Goal: Task Accomplishment & Management: Manage account settings

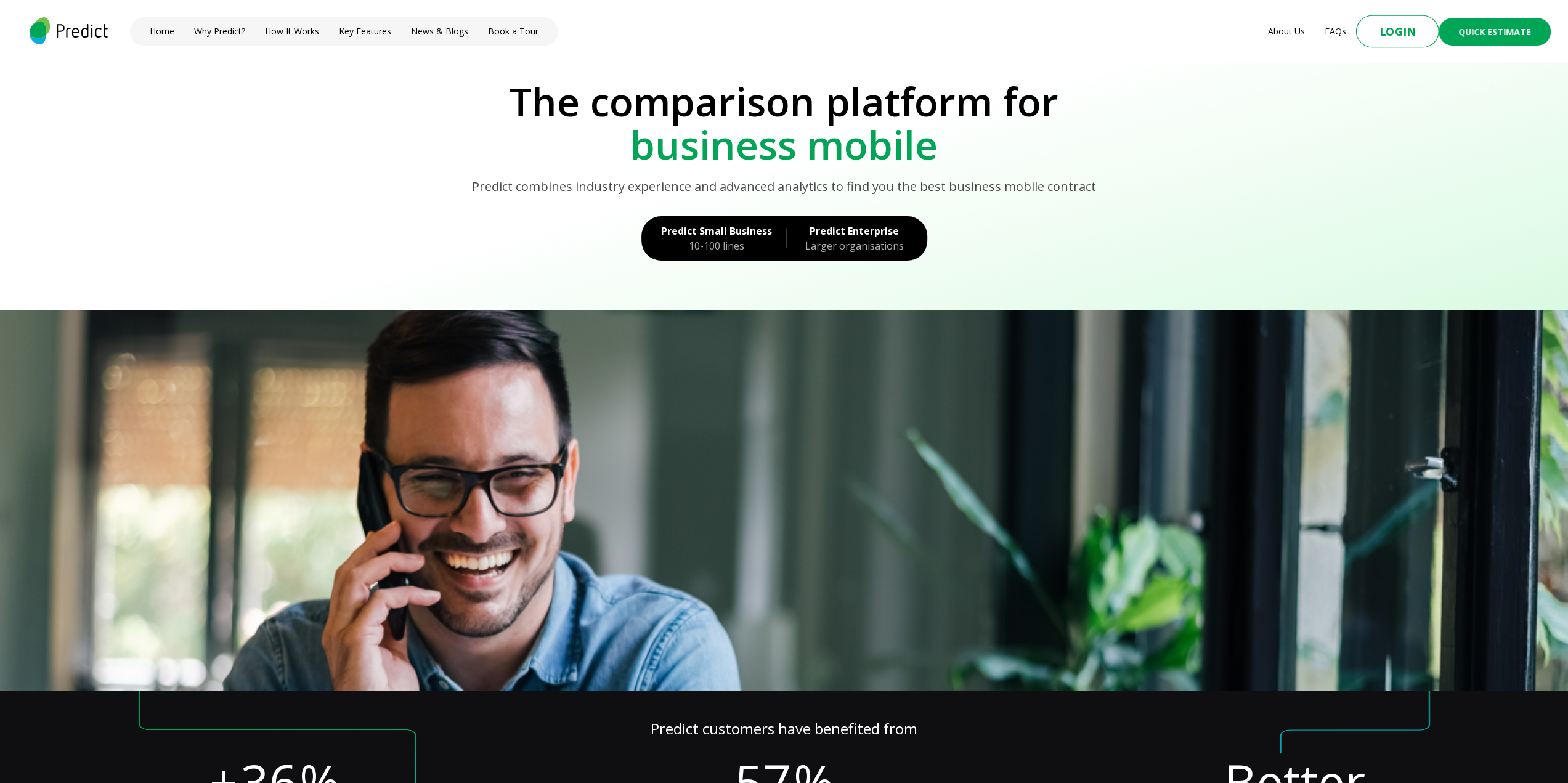
click at [1386, 28] on button "Login" at bounding box center [1398, 32] width 83 height 33
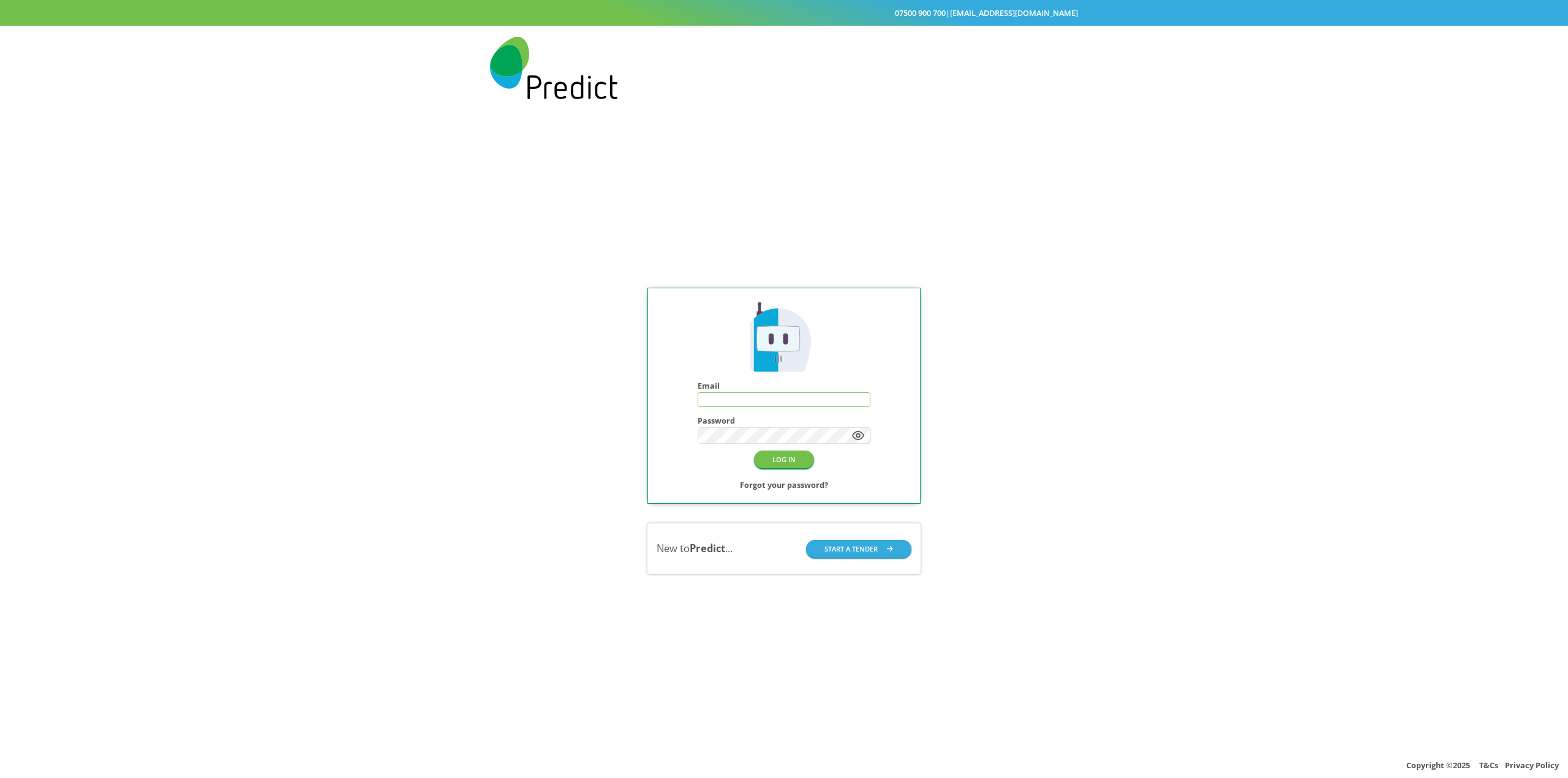
click at [720, 397] on input "text" at bounding box center [784, 400] width 172 height 13
click at [794, 482] on h2 "Forgot your password?" at bounding box center [783, 485] width 88 height 15
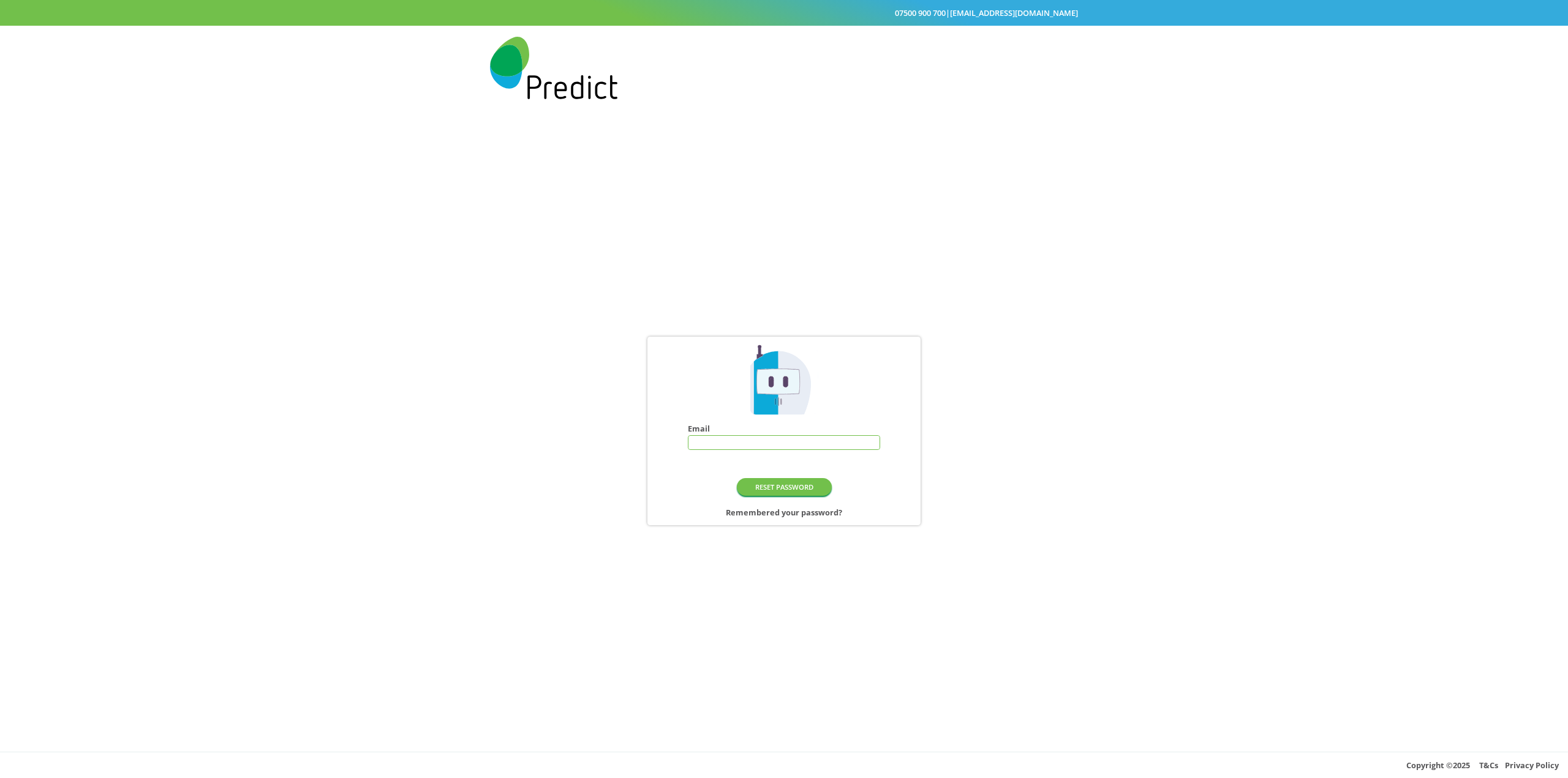
click at [761, 445] on input "text" at bounding box center [784, 443] width 191 height 13
type input "**********"
click at [769, 483] on button "RESET PASSWORD" at bounding box center [784, 487] width 95 height 18
